Goal: Task Accomplishment & Management: Complete application form

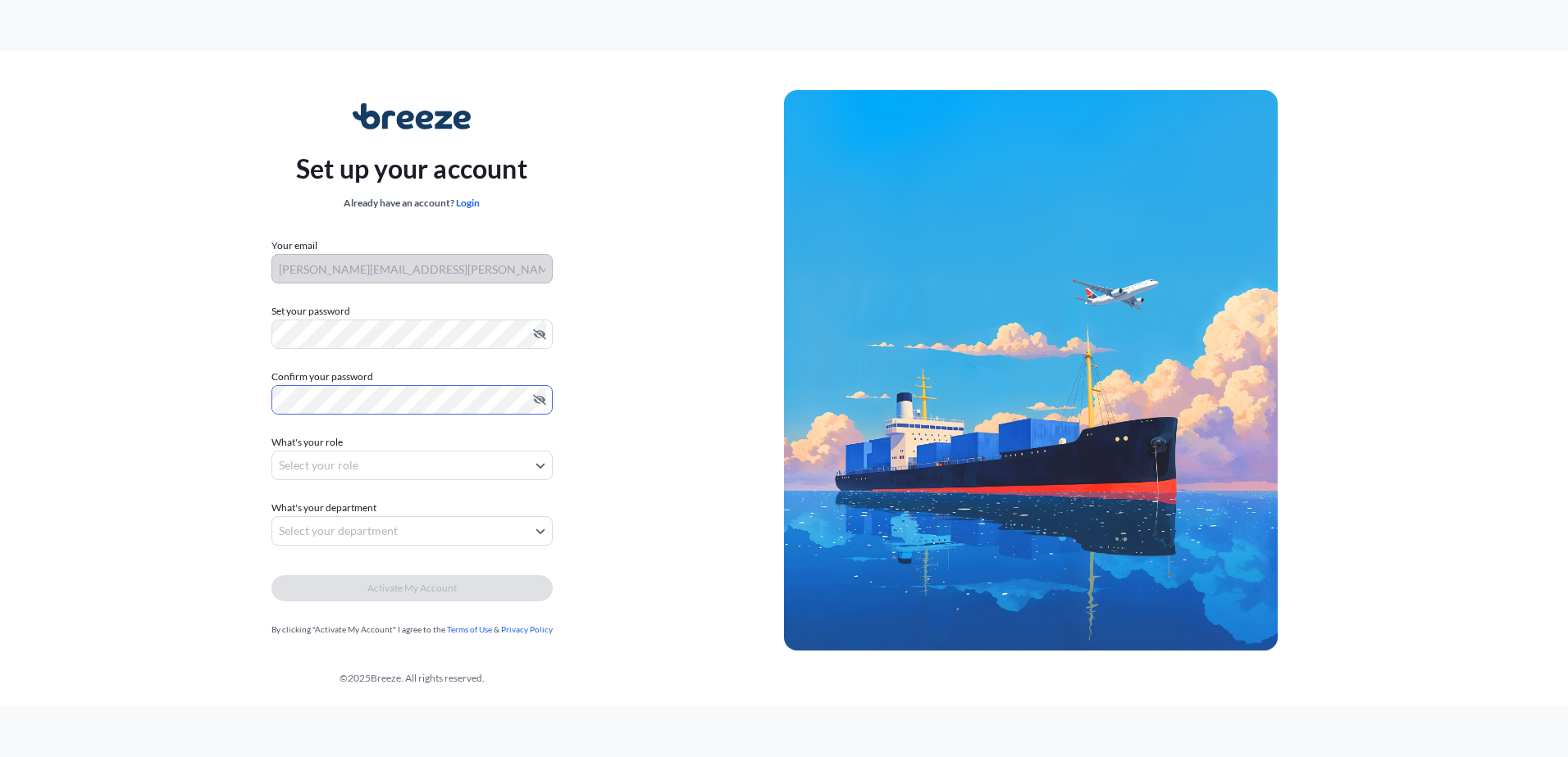
click at [405, 465] on body "Set up your account Already have an account? Login Your email jodie.metcalf@igl…" at bounding box center [784, 378] width 1568 height 757
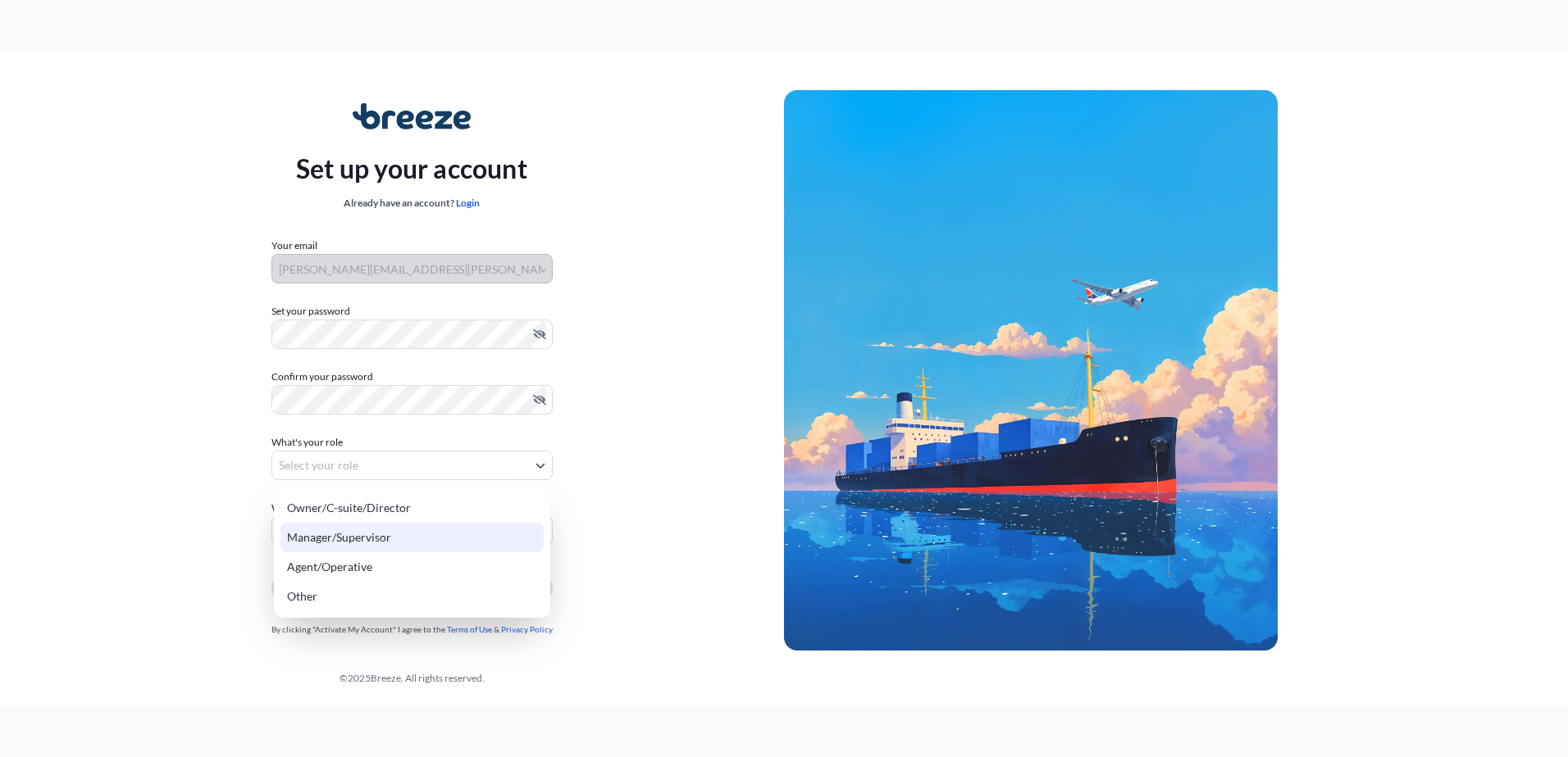
click at [356, 539] on div "Manager/Supervisor" at bounding box center [412, 537] width 263 height 29
select select "manager/supervisor"
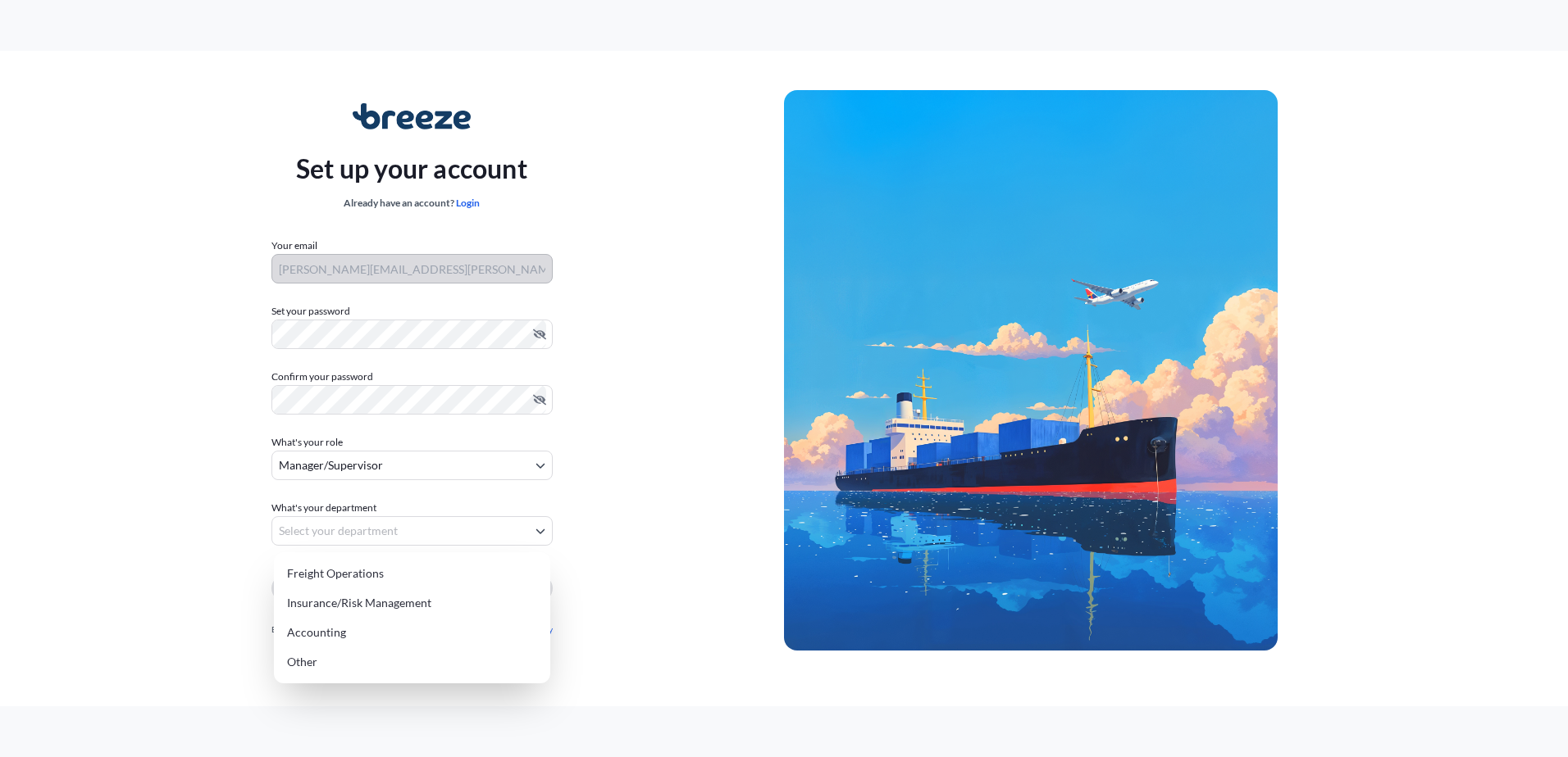
click at [343, 527] on body "Set up your account Already have an account? Login Your email jodie.metcalf@igl…" at bounding box center [784, 378] width 1568 height 757
click at [330, 579] on div "Freight Operations" at bounding box center [412, 573] width 263 height 29
select select "freight operations"
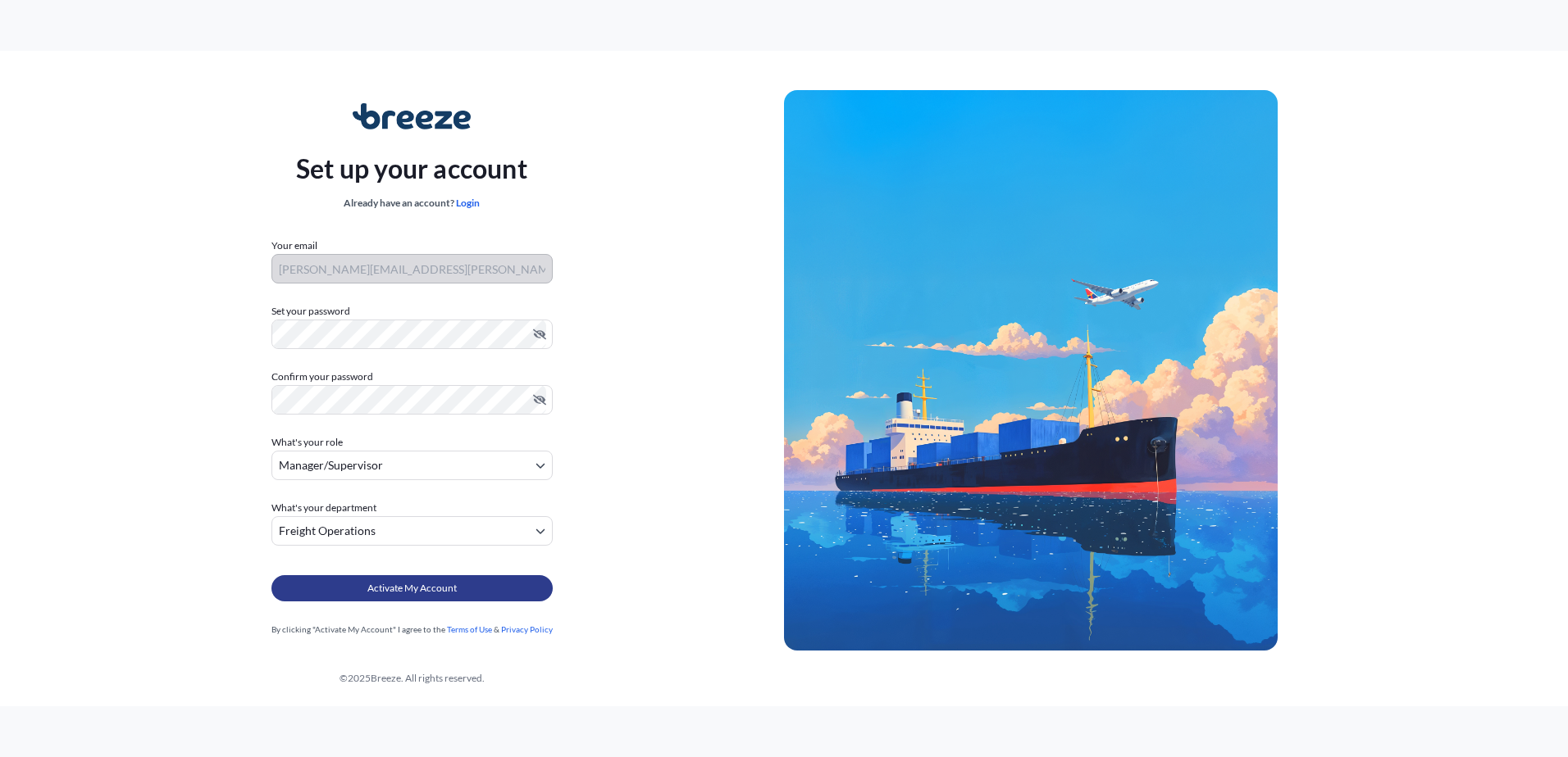
click at [429, 587] on span "Activate My Account" at bounding box center [411, 589] width 89 height 17
